Goal: Find specific page/section: Find specific page/section

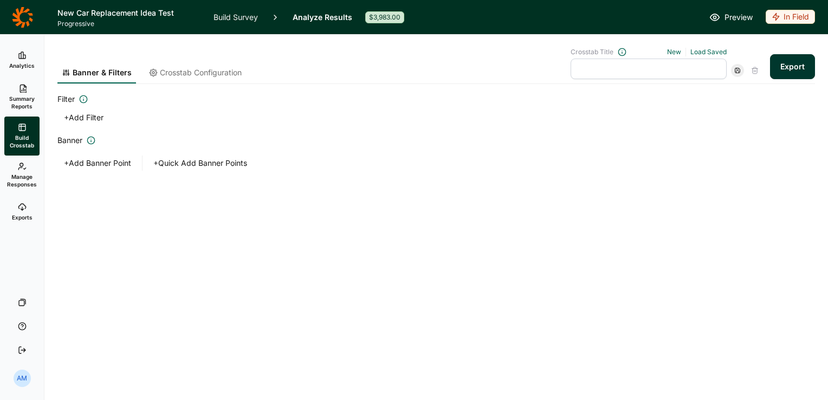
click at [31, 55] on link "Analytics" at bounding box center [21, 60] width 35 height 35
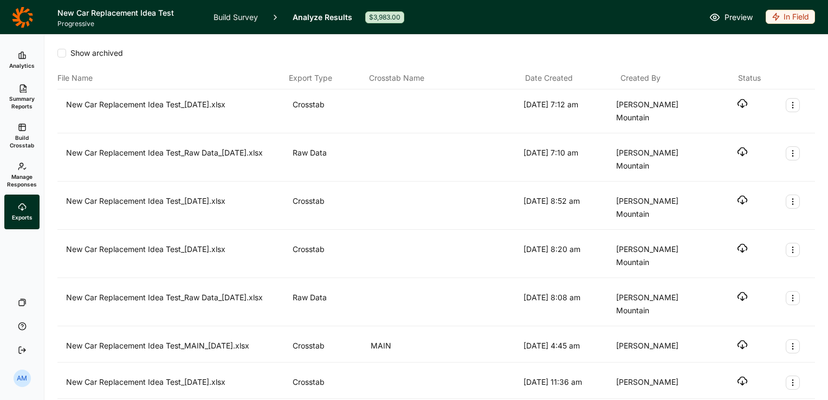
click at [14, 12] on icon at bounding box center [22, 18] width 21 height 22
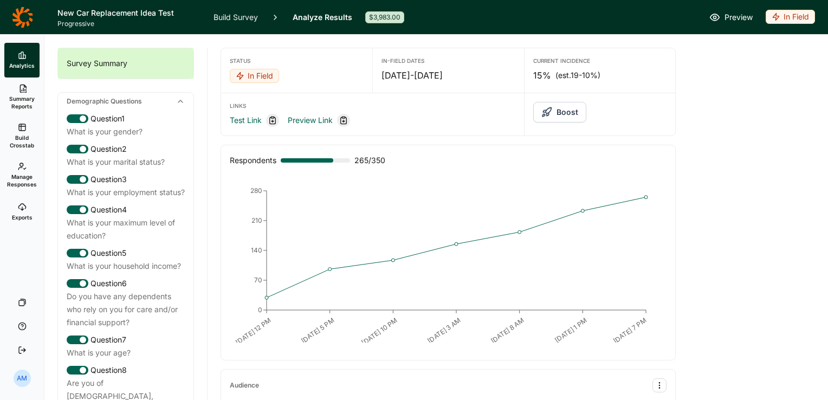
click at [27, 94] on link "Summary Reports" at bounding box center [21, 96] width 35 height 39
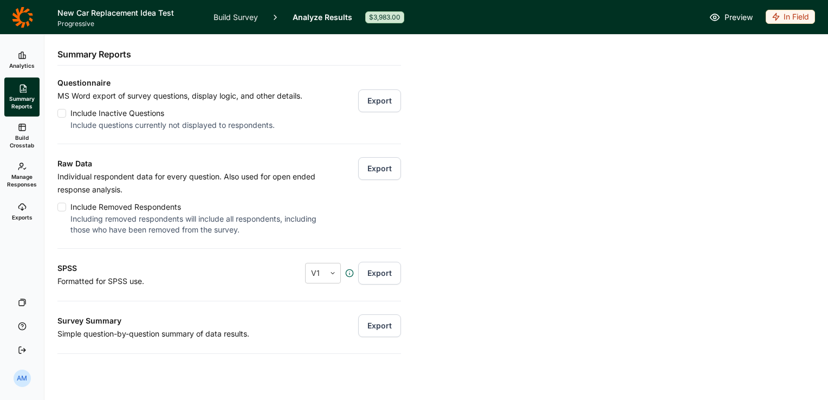
click at [21, 56] on use at bounding box center [22, 55] width 7 height 7
